Goal: Ask a question: Seek information or help from site administrators or community

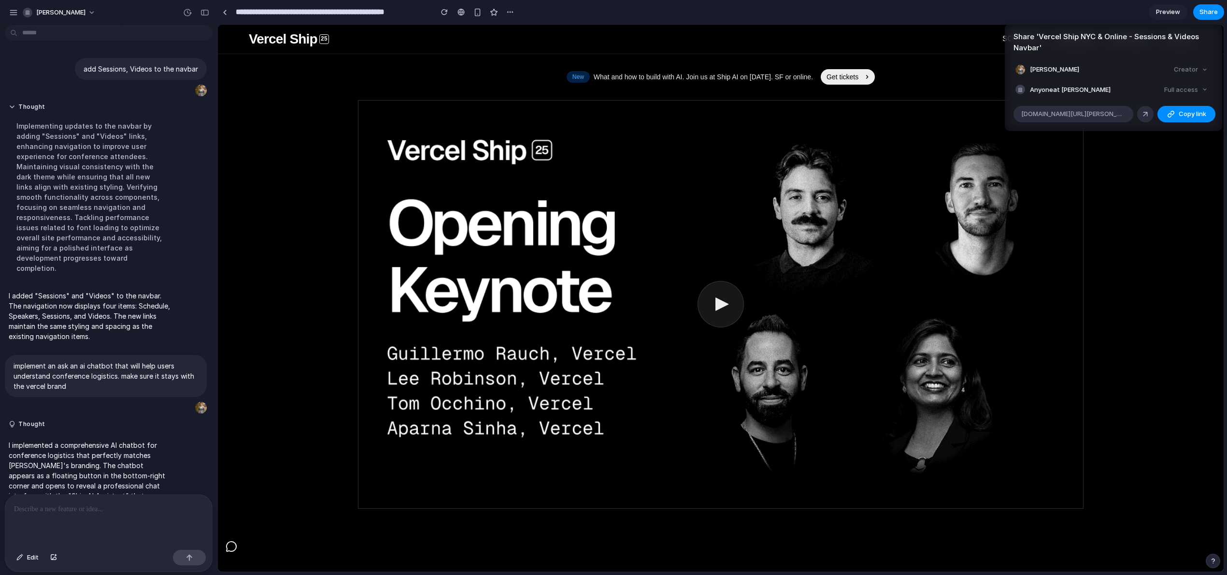
scroll to position [479, 0]
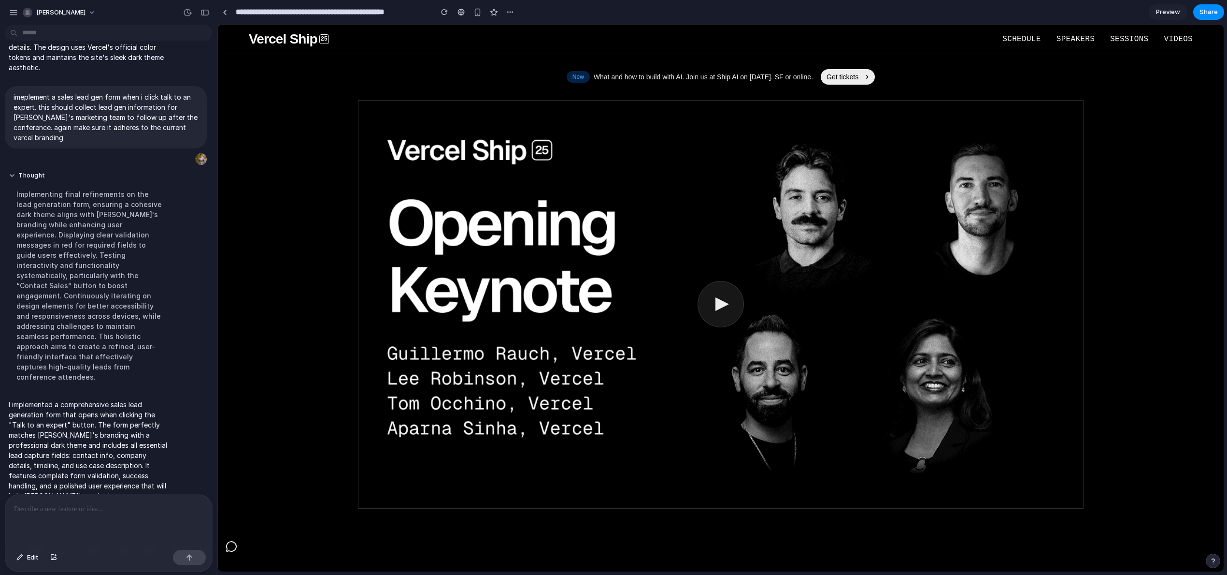
drag, startPoint x: 1152, startPoint y: 260, endPoint x: 798, endPoint y: 263, distance: 354.3
click at [1152, 260] on div "Share ' Vercel Ship NYC & Online - Sessions & Videos Navbar ' [PERSON_NAME] Cre…" at bounding box center [613, 287] width 1227 height 575
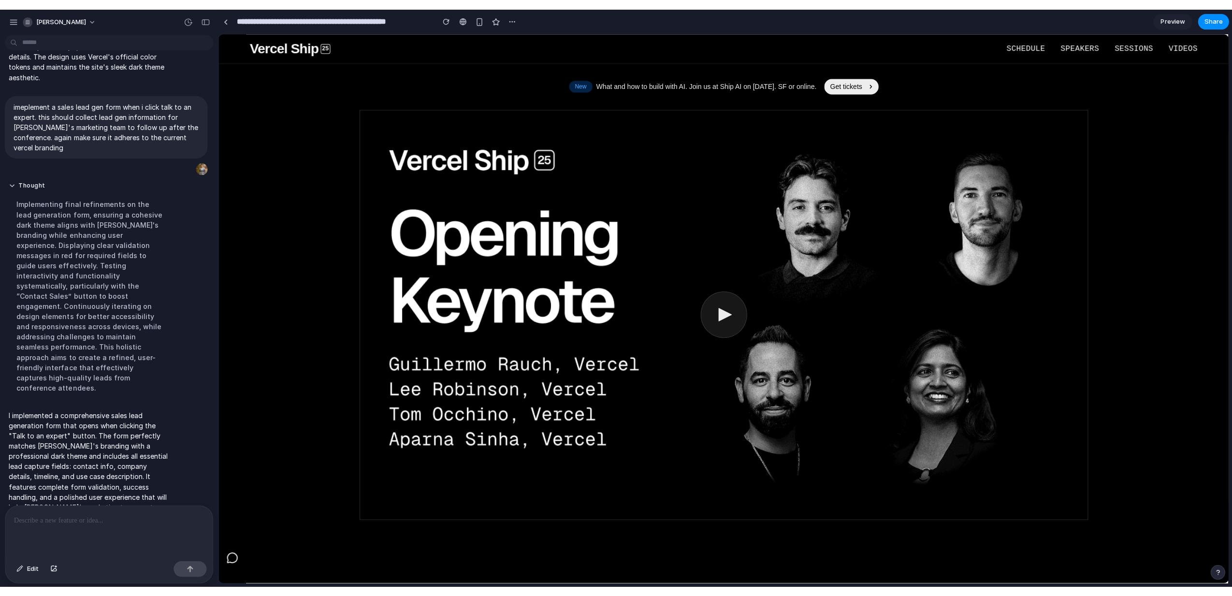
scroll to position [456, 0]
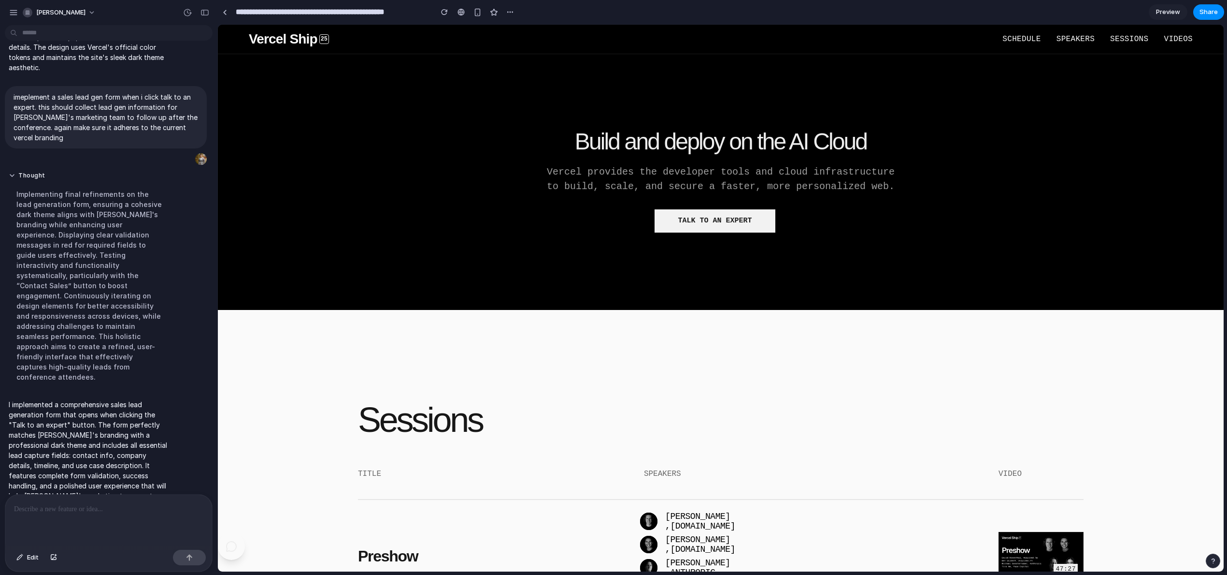
click at [714, 227] on button "Talk to an expert" at bounding box center [715, 220] width 121 height 23
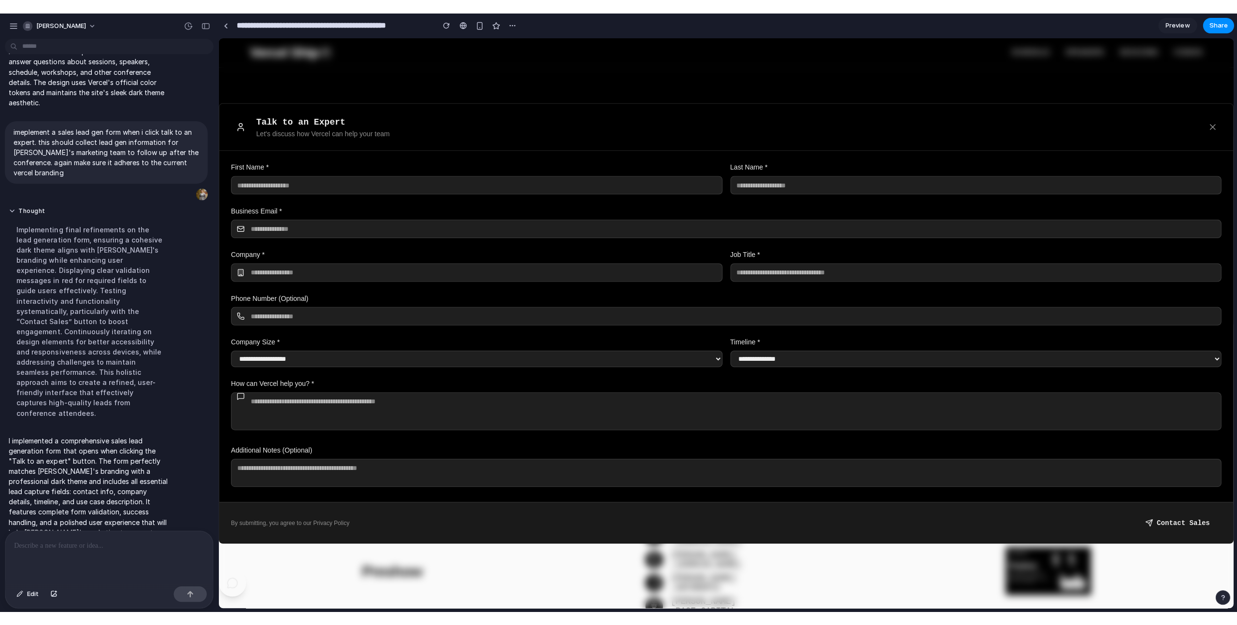
scroll to position [428, 0]
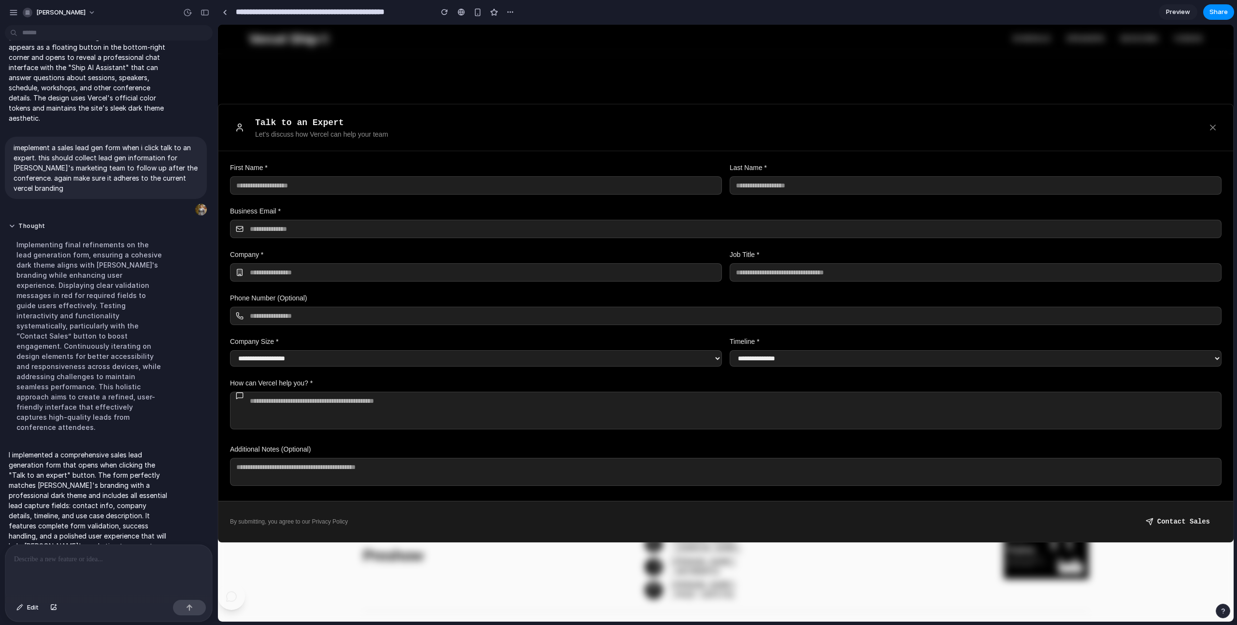
click at [759, 277] on input "text" at bounding box center [976, 272] width 492 height 18
click at [424, 363] on select "**********" at bounding box center [476, 358] width 492 height 16
select select "**********"
click at [230, 350] on select "**********" at bounding box center [476, 358] width 492 height 16
click at [1218, 128] on button "Close form" at bounding box center [1212, 127] width 17 height 17
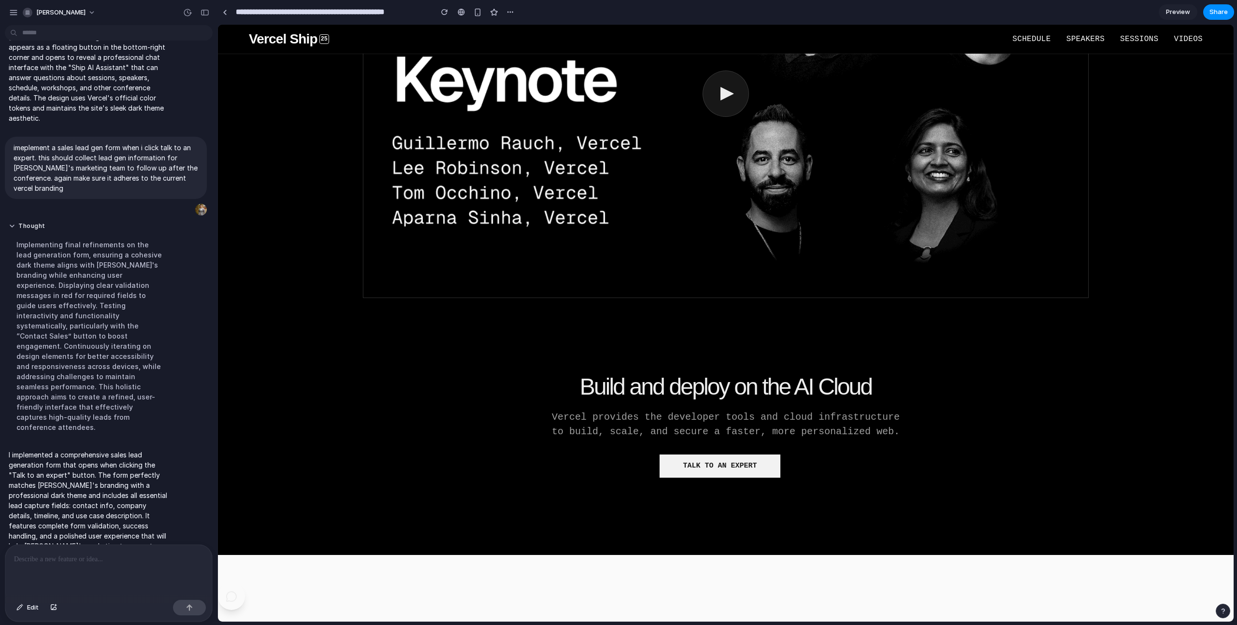
scroll to position [0, 0]
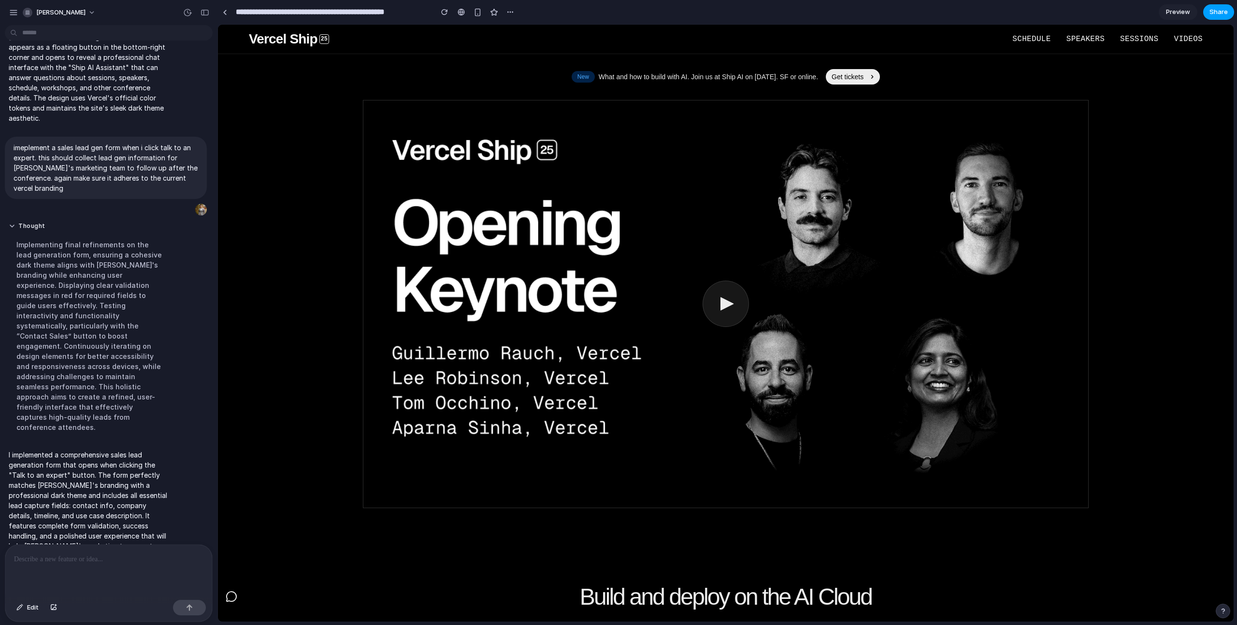
click at [1216, 14] on span "Share" at bounding box center [1219, 12] width 18 height 10
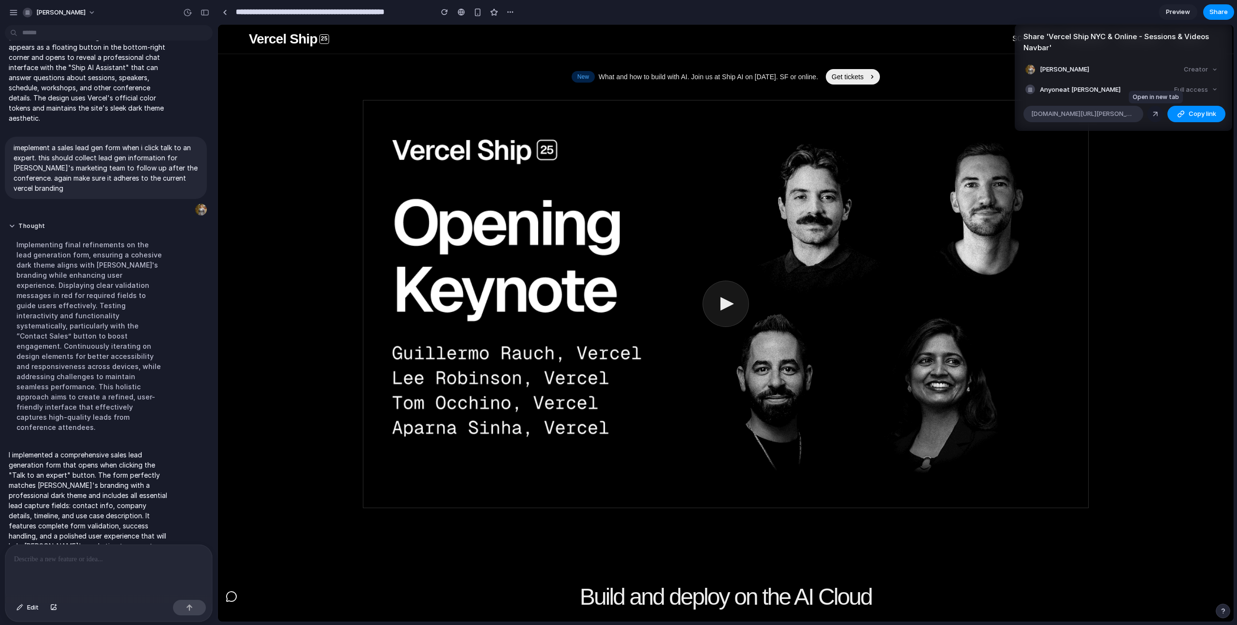
click at [1150, 116] on link at bounding box center [1155, 114] width 16 height 16
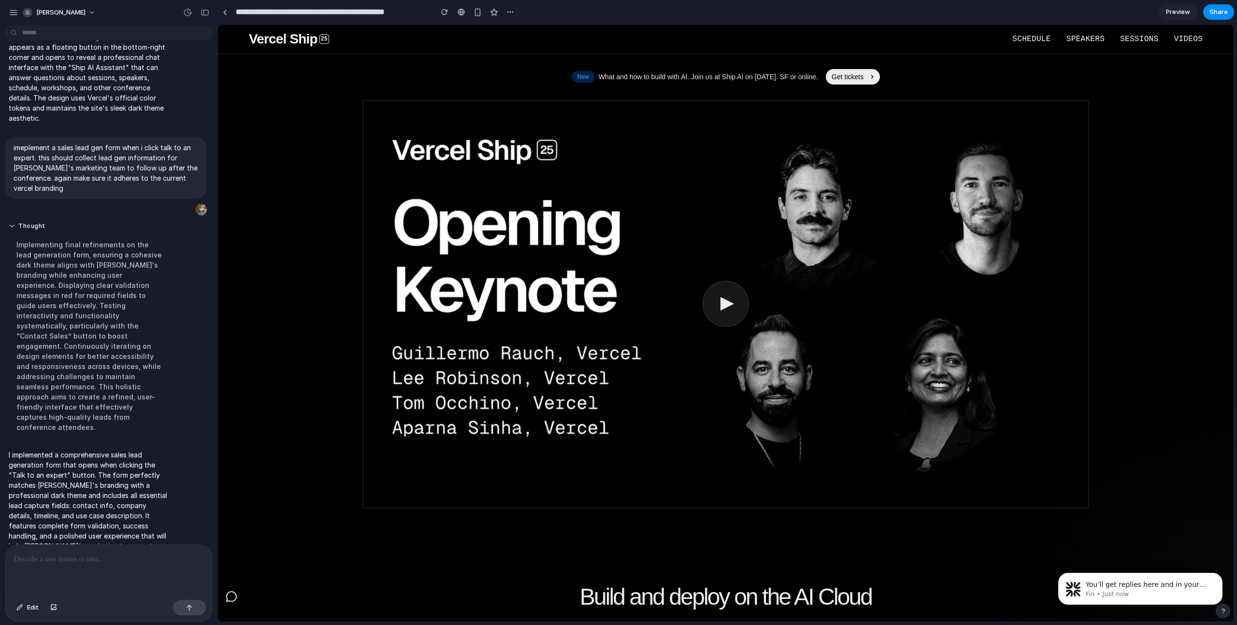
click at [779, 544] on div "Share ' Vercel Ship NYC & Online - Sessions & Videos Navbar ' [PERSON_NAME] Cre…" at bounding box center [618, 312] width 1237 height 625
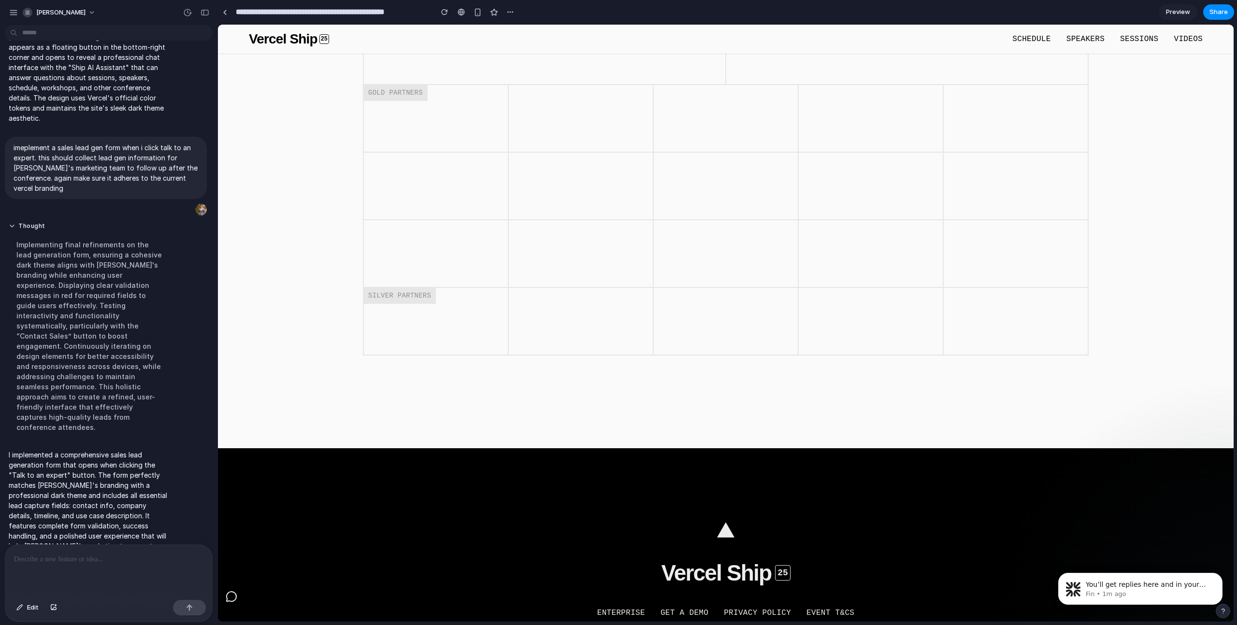
scroll to position [3523, 0]
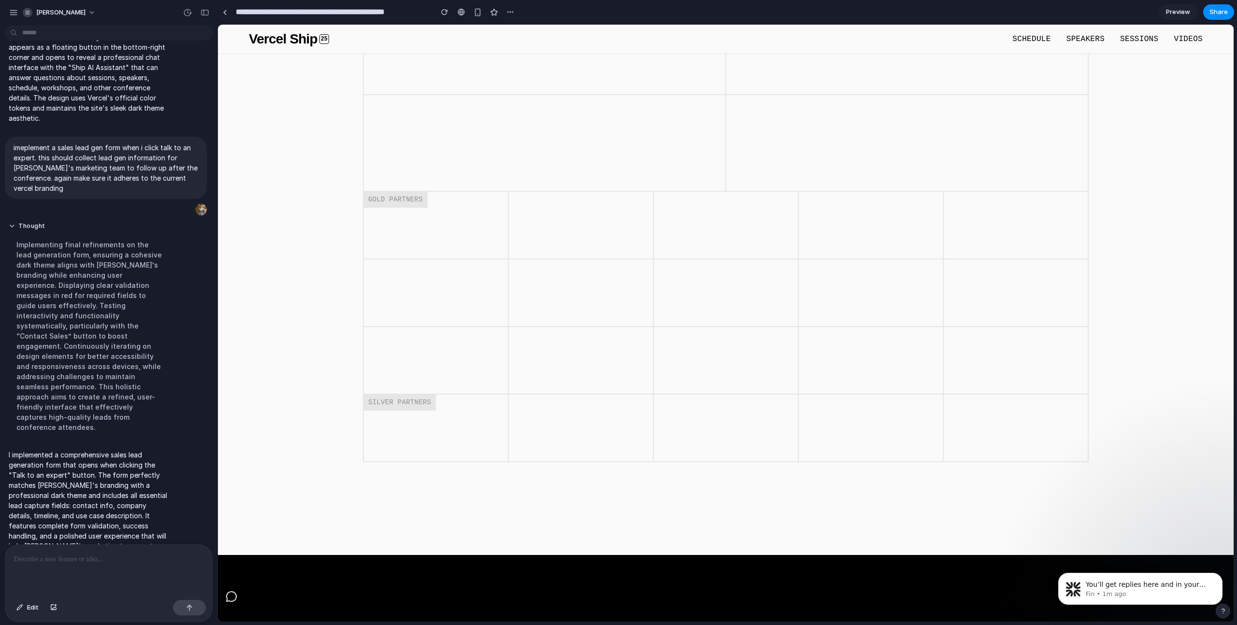
click at [720, 383] on link at bounding box center [725, 361] width 145 height 68
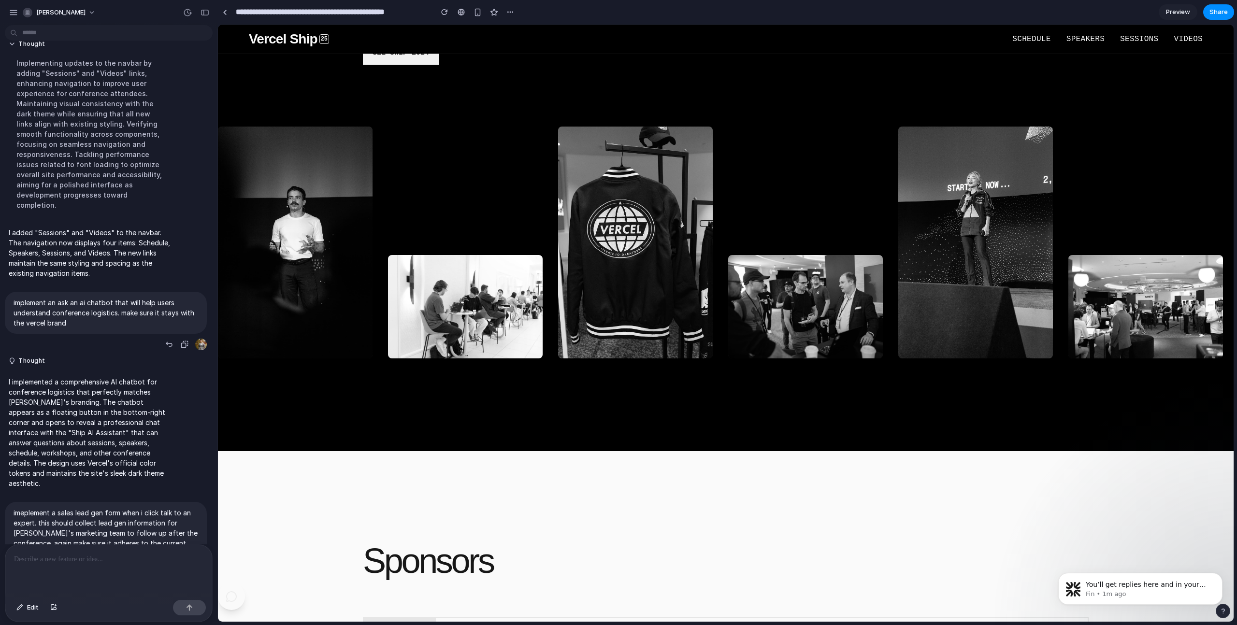
scroll to position [0, 0]
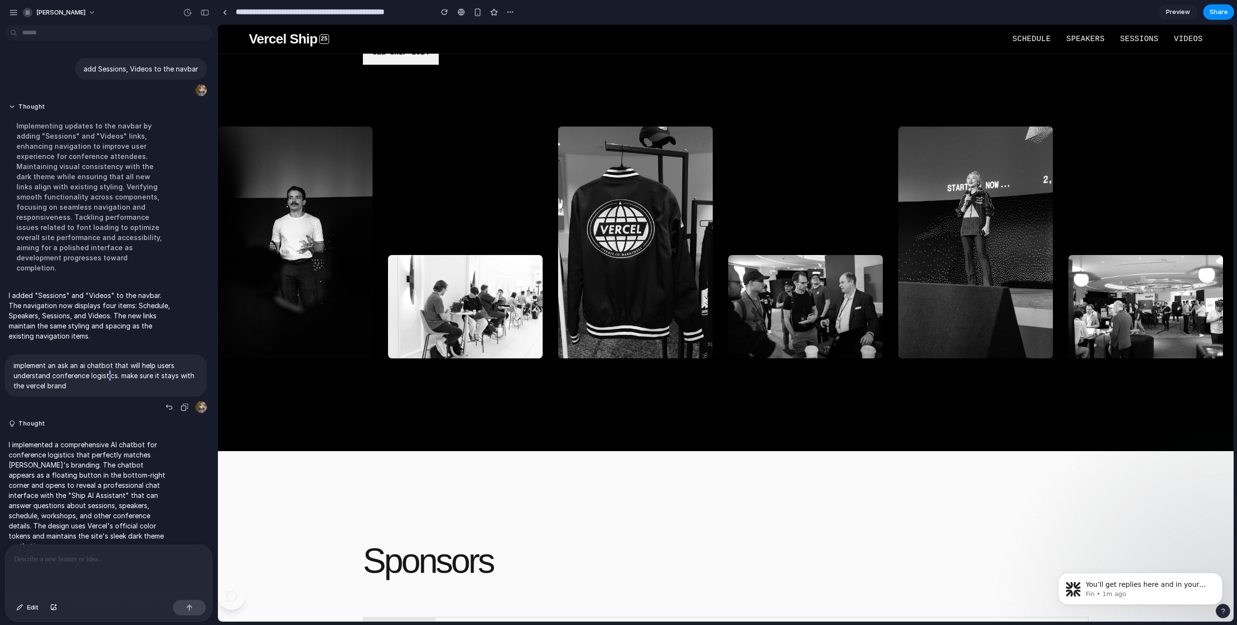
click at [108, 377] on p "implement an ask an ai chatbot that will help users understand conference logis…" at bounding box center [106, 376] width 185 height 30
click at [1023, 43] on span "Schedule" at bounding box center [1031, 39] width 38 height 9
click at [1029, 38] on span "Schedule" at bounding box center [1031, 39] width 38 height 9
click at [1085, 40] on span "Speakers" at bounding box center [1086, 39] width 38 height 9
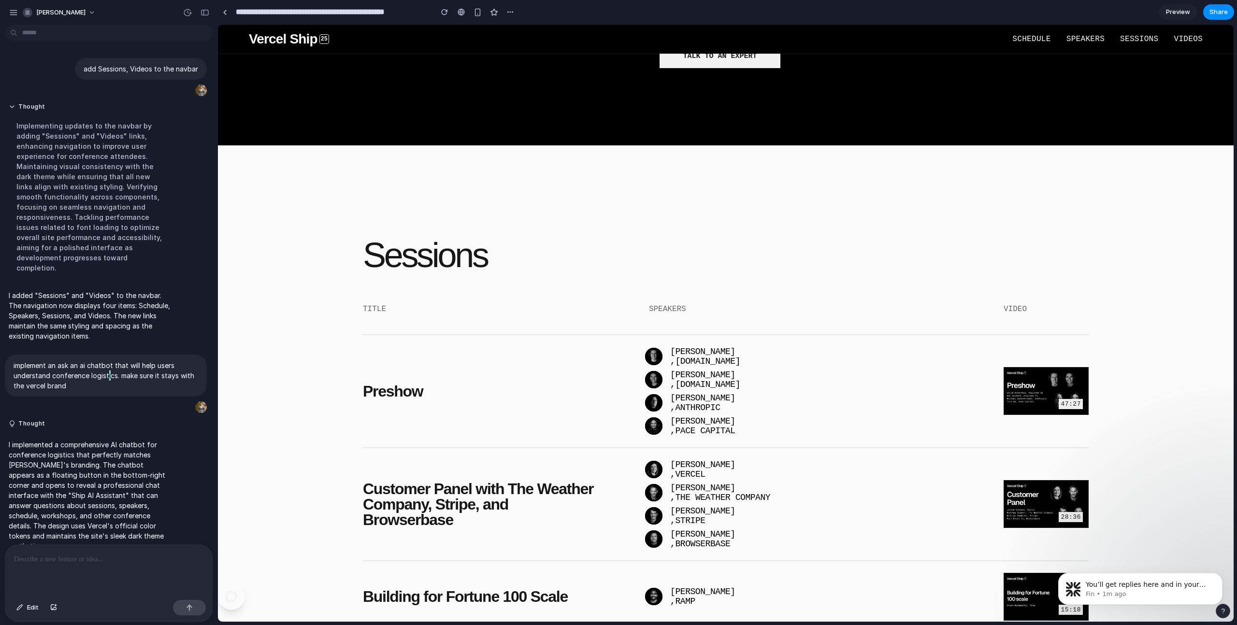
scroll to position [419, 0]
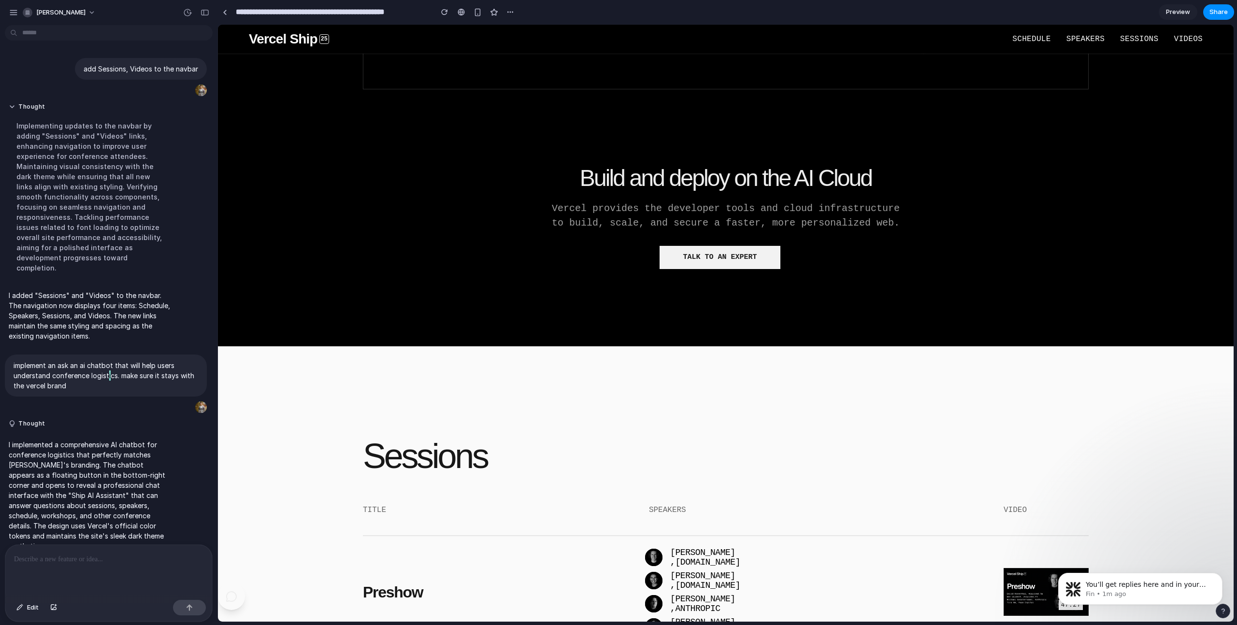
click at [680, 250] on button "Talk to an expert" at bounding box center [720, 257] width 121 height 23
select select "**********"
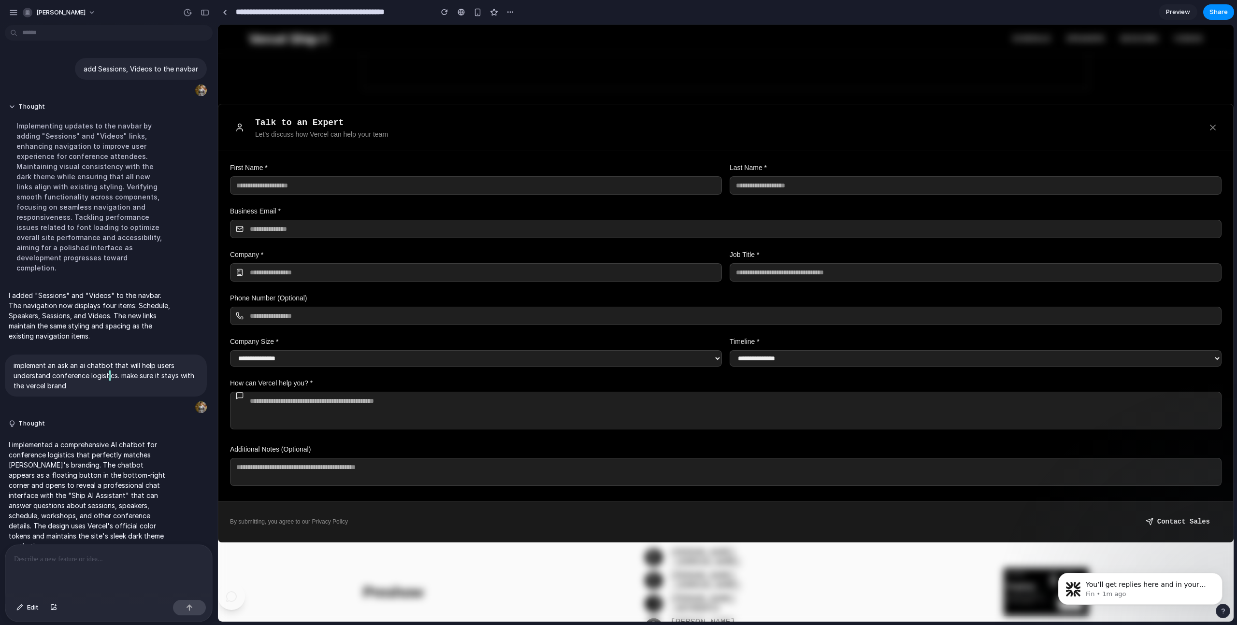
click at [511, 114] on div "Talk to an Expert Let's discuss how Vercel can help your team" at bounding box center [725, 127] width 1015 height 47
click at [559, 89] on div at bounding box center [726, 323] width 1016 height 597
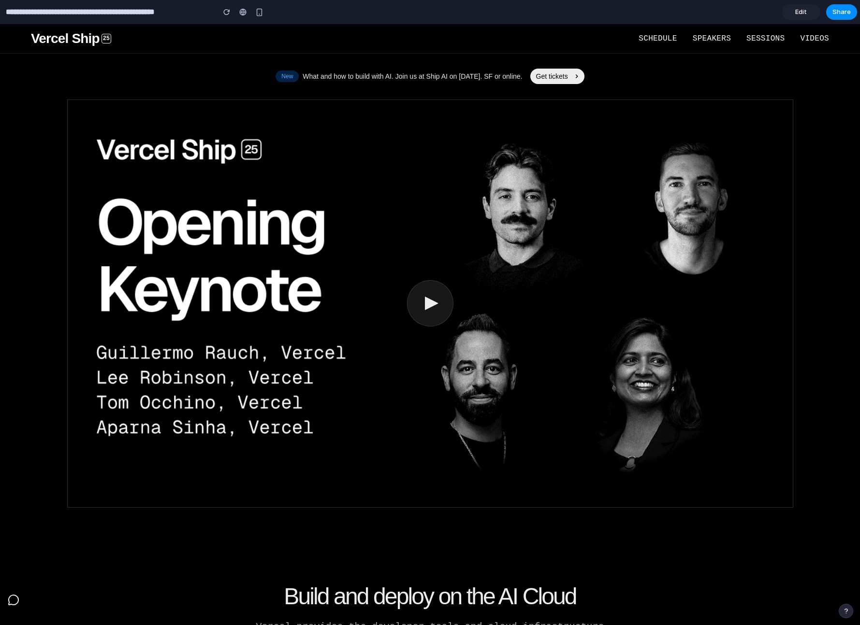
click at [423, 295] on button at bounding box center [430, 303] width 46 height 46
click at [425, 304] on icon at bounding box center [431, 303] width 13 height 13
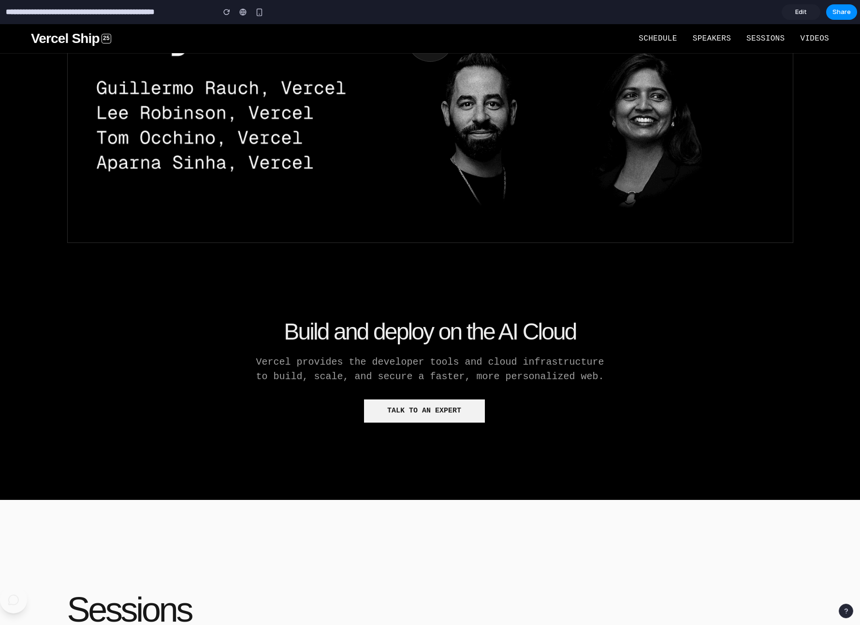
scroll to position [267, 0]
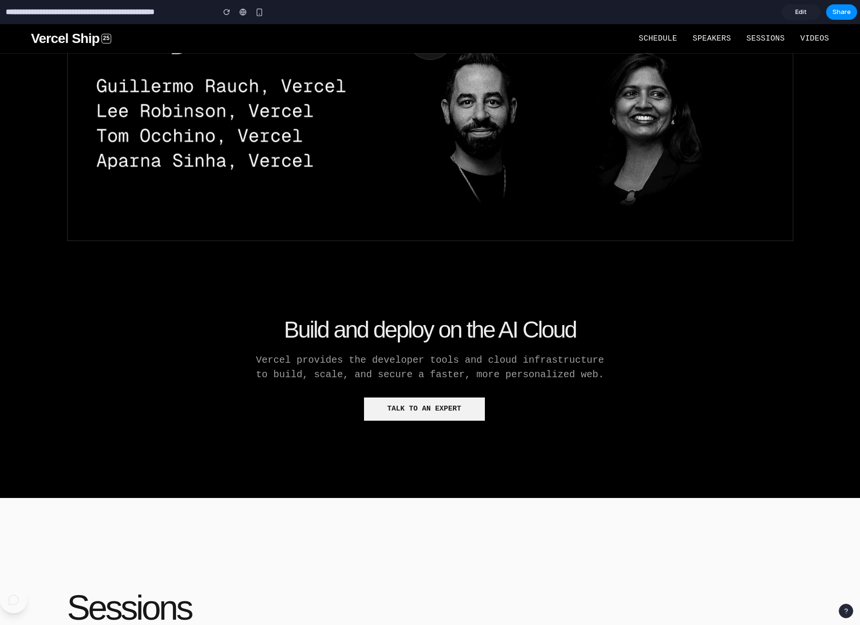
click at [848, 611] on div "button" at bounding box center [845, 611] width 7 height 7
click at [847, 611] on div "button" at bounding box center [845, 611] width 7 height 7
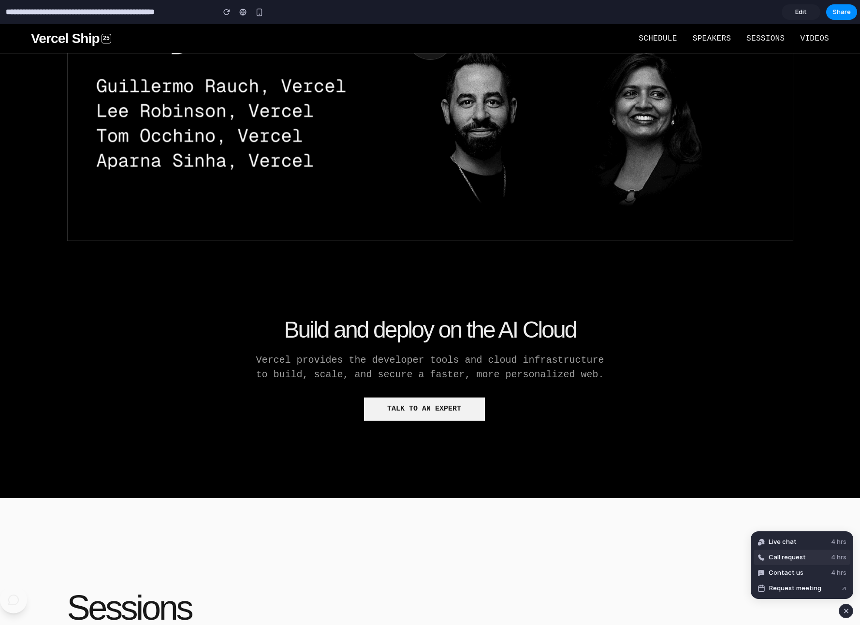
click at [785, 554] on span "Call request" at bounding box center [786, 558] width 37 height 10
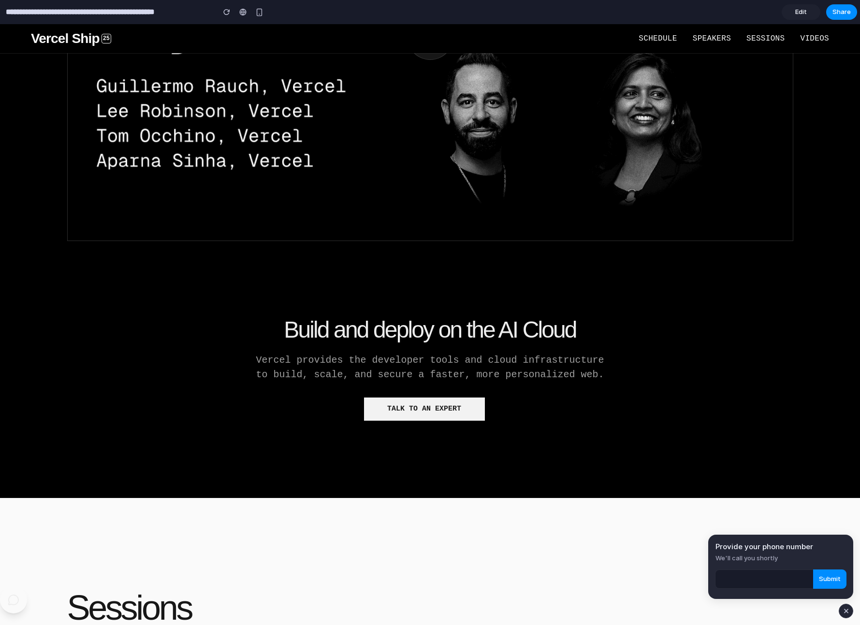
click at [847, 611] on div "button" at bounding box center [846, 612] width 8 height 12
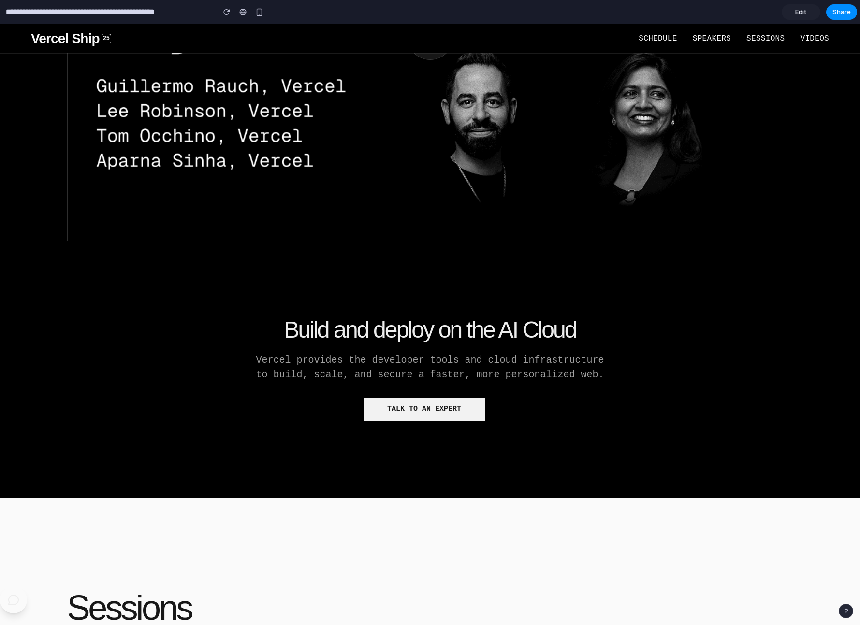
click at [847, 611] on div "button" at bounding box center [845, 611] width 7 height 7
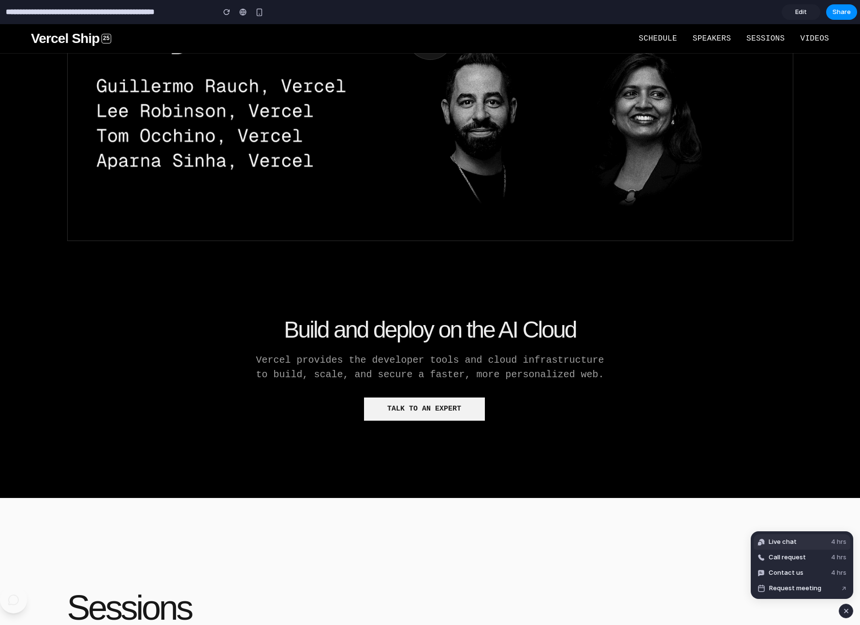
click at [806, 542] on button "Live chat 4 hrs" at bounding box center [801, 541] width 97 height 15
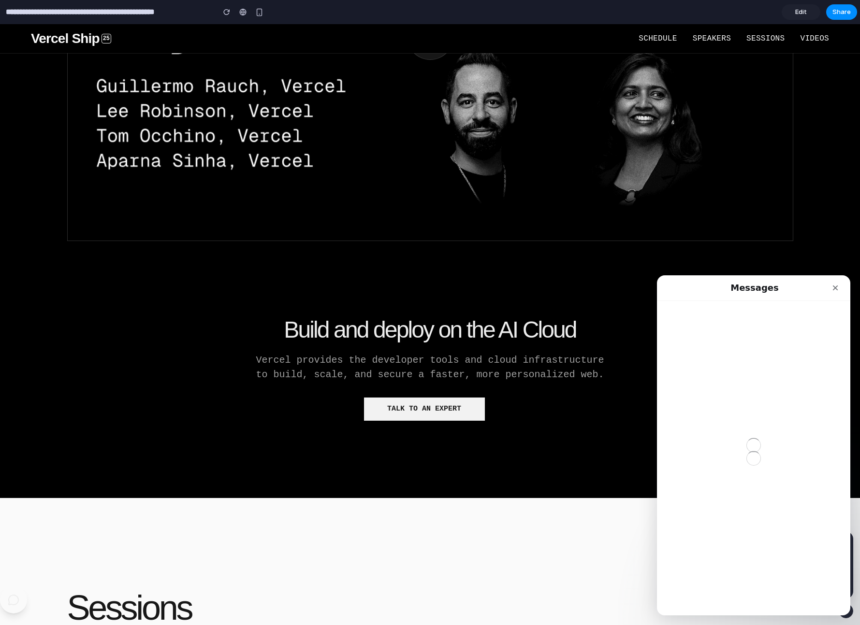
scroll to position [0, 0]
click at [741, 588] on button "Send us a message" at bounding box center [753, 590] width 104 height 19
type textarea "****"
click at [666, 291] on button "go back" at bounding box center [672, 288] width 18 height 18
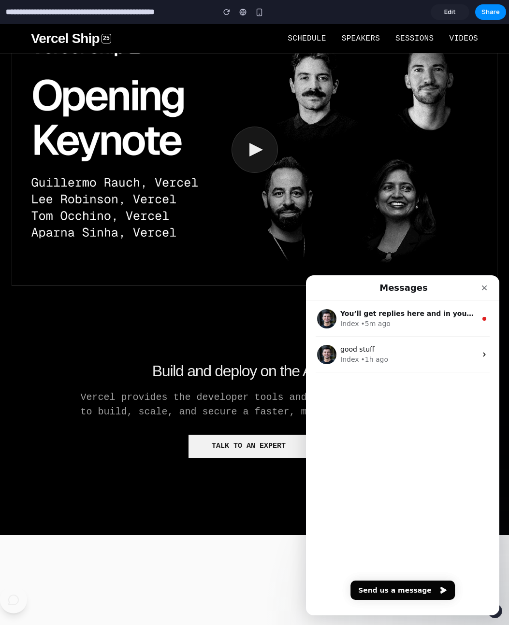
scroll to position [141, 0]
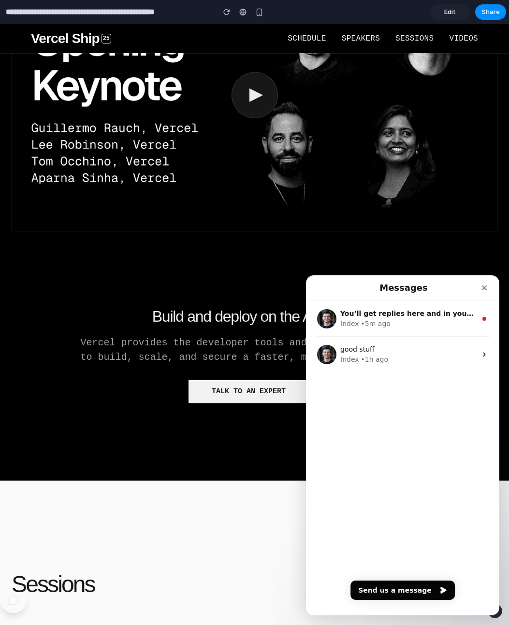
click at [221, 392] on button "Talk to an expert" at bounding box center [248, 391] width 121 height 23
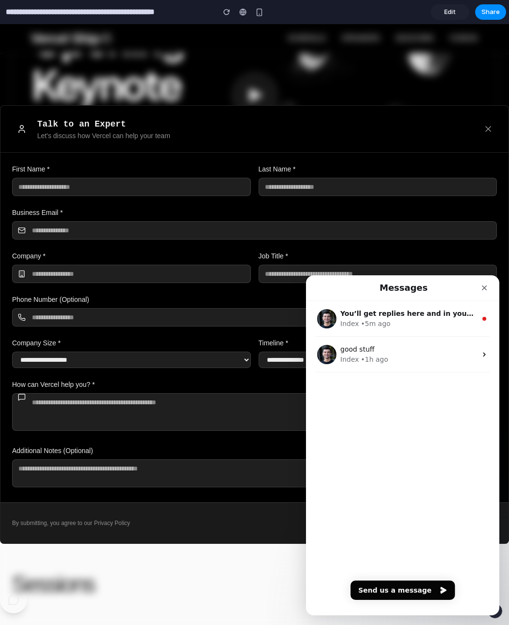
click at [335, 89] on div at bounding box center [254, 324] width 509 height 601
